Goal: Task Accomplishment & Management: Manage account settings

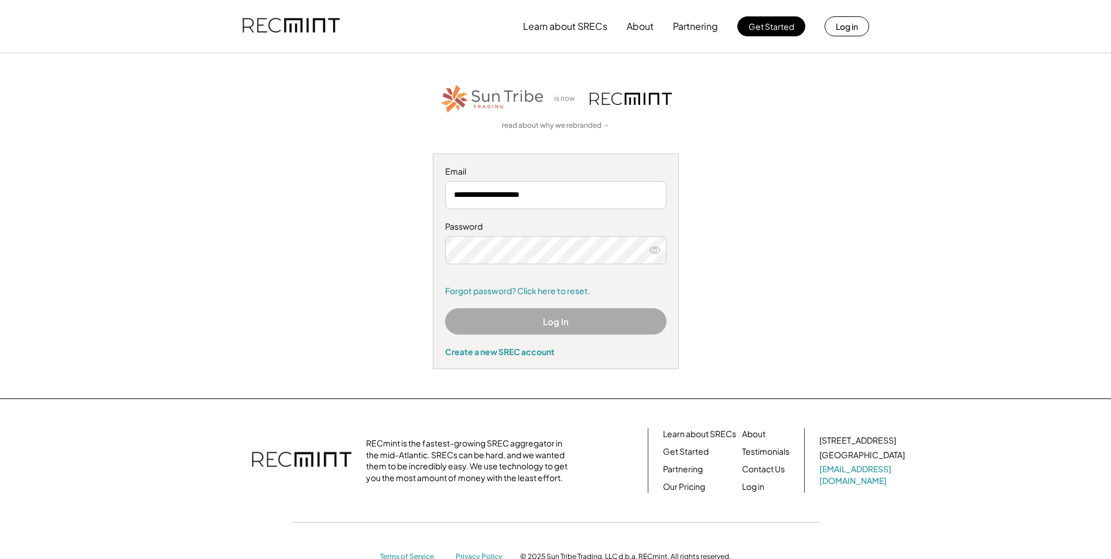
click at [858, 320] on div "**********" at bounding box center [555, 226] width 721 height 286
click at [559, 316] on button "Log In" at bounding box center [555, 321] width 221 height 26
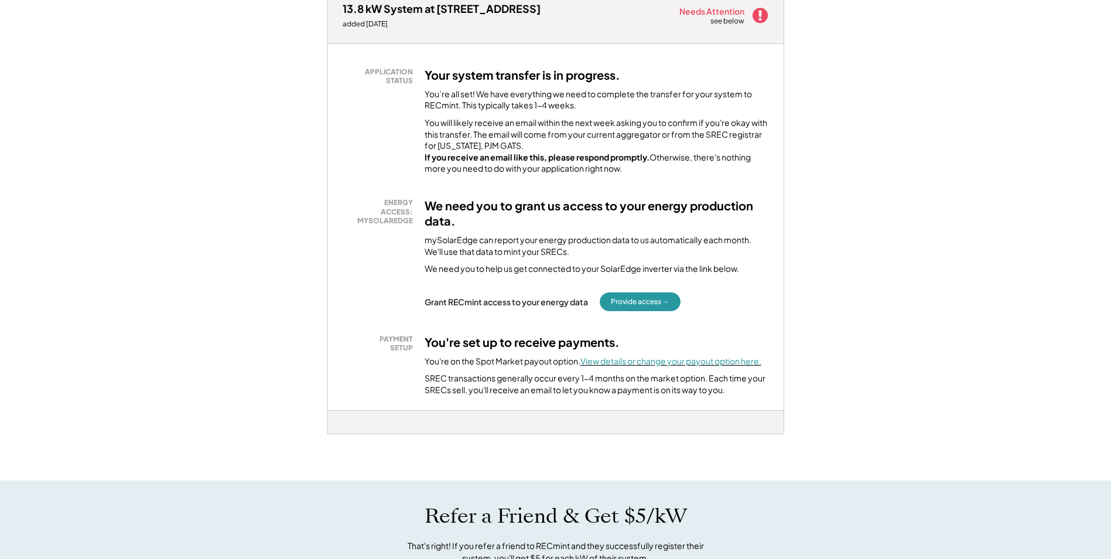
scroll to position [234, 0]
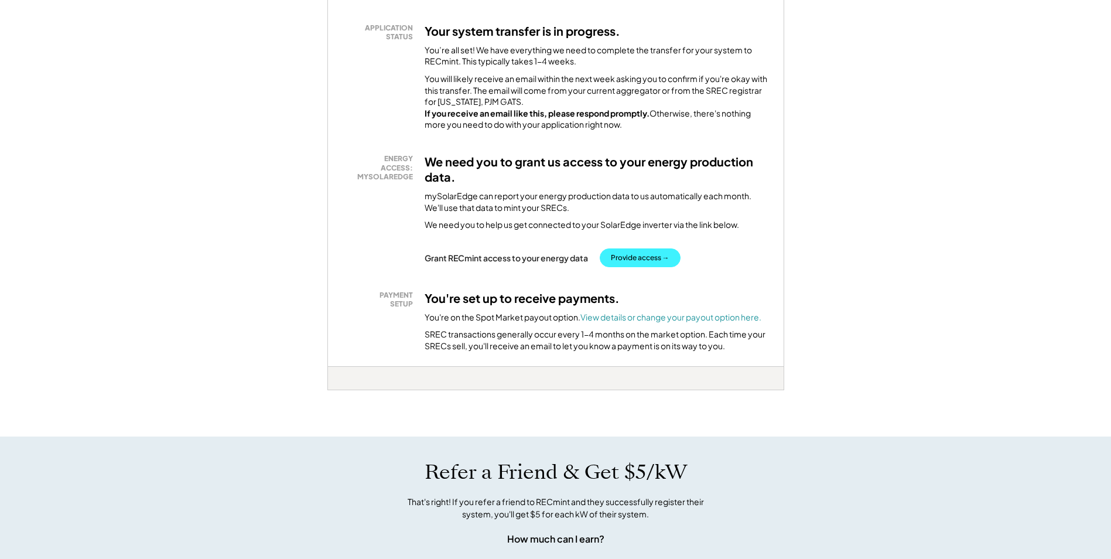
click at [639, 267] on button "Provide access →" at bounding box center [640, 257] width 81 height 19
